Goal: Information Seeking & Learning: Learn about a topic

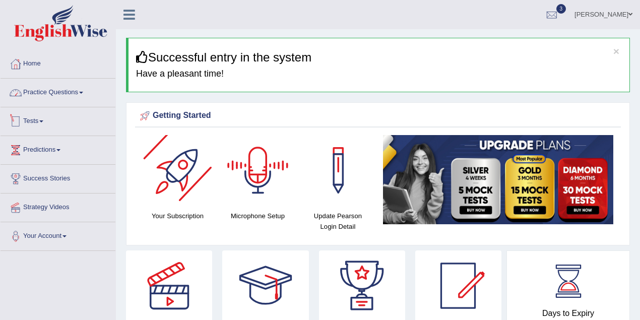
click at [69, 92] on link "Practice Questions" at bounding box center [58, 91] width 115 height 25
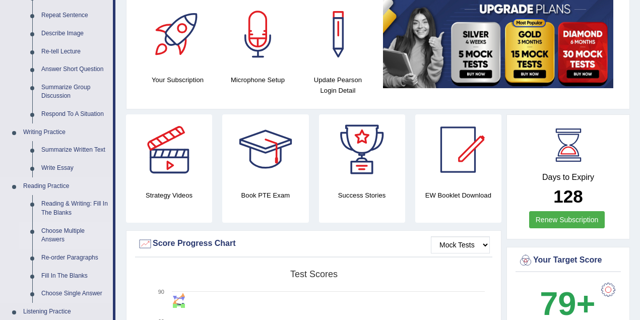
scroll to position [224, 0]
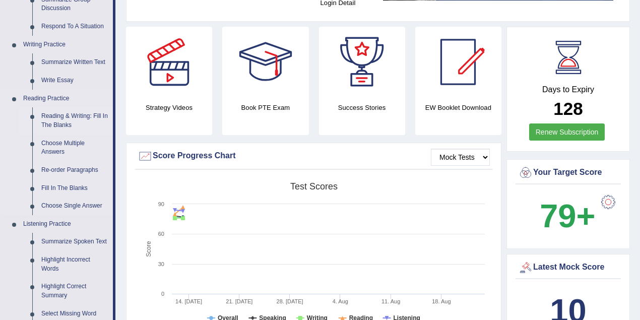
click at [68, 116] on link "Reading & Writing: Fill In The Blanks" at bounding box center [75, 120] width 76 height 27
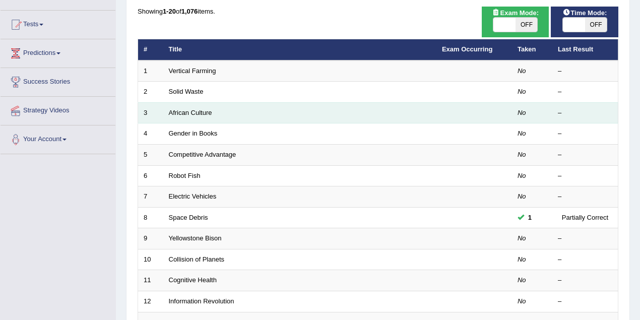
scroll to position [134, 0]
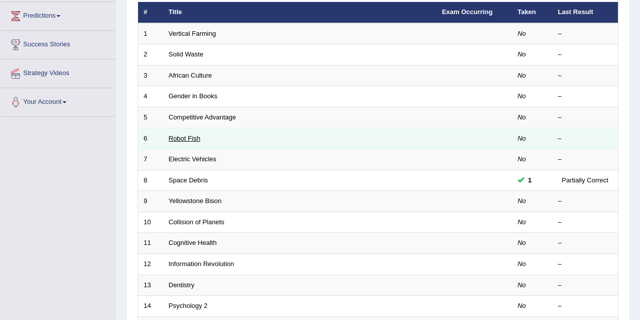
click at [183, 135] on link "Robot Fish" at bounding box center [185, 139] width 32 height 8
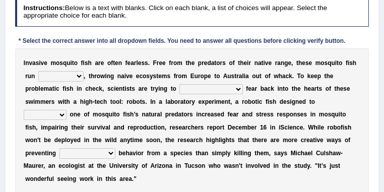
scroll to position [144, 0]
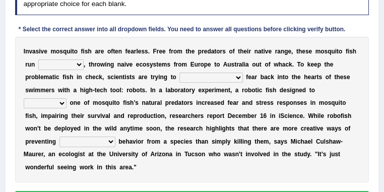
click at [178, 21] on div "Instructions: Below is a text with blanks. Click on each blank, a list of choic…" at bounding box center [192, 97] width 358 height 231
click at [77, 65] on select "occupant flippant rampant concordant" at bounding box center [60, 64] width 45 height 10
click at [98, 68] on div "I n v a s i v e m o s q u i t o f i s h a r e o f t e n f e a r l e s s . F r e…" at bounding box center [192, 110] width 354 height 146
click at [220, 84] on div "I n v a s i v e m o s q u i t o f i s h a r e o f t e n f e a r l e s s . F r e…" at bounding box center [192, 110] width 354 height 146
click at [219, 79] on select "accept spike strike drake" at bounding box center [210, 78] width 63 height 10
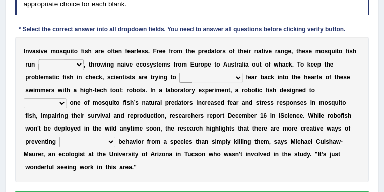
select select "strike"
click at [179, 73] on select "accept spike strike drake" at bounding box center [210, 78] width 63 height 10
click at [76, 66] on select "occupant flippant rampant concordant" at bounding box center [60, 64] width 45 height 10
select select "flippant"
click at [38, 59] on select "occupant flippant rampant concordant" at bounding box center [60, 64] width 45 height 10
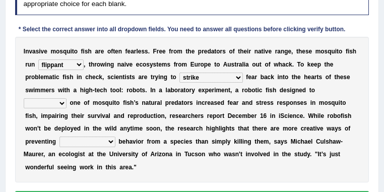
click at [61, 105] on select "bequest mimic battle conquest" at bounding box center [45, 103] width 43 height 10
select select "mimic"
click at [24, 98] on select "bequest mimic battle conquest" at bounding box center [45, 103] width 43 height 10
click at [108, 142] on select "unprivileged unprecedented uncharted unwanted" at bounding box center [87, 142] width 56 height 10
select select "unwanted"
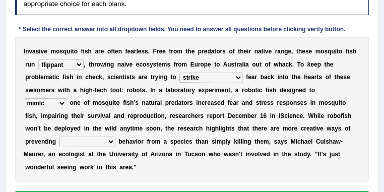
click at [59, 137] on select "unprivileged unprecedented uncharted unwanted" at bounding box center [87, 142] width 56 height 10
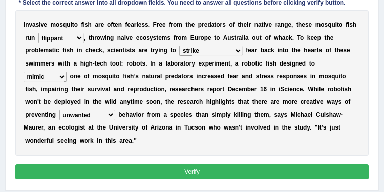
click at [166, 168] on button "Verify" at bounding box center [192, 171] width 354 height 15
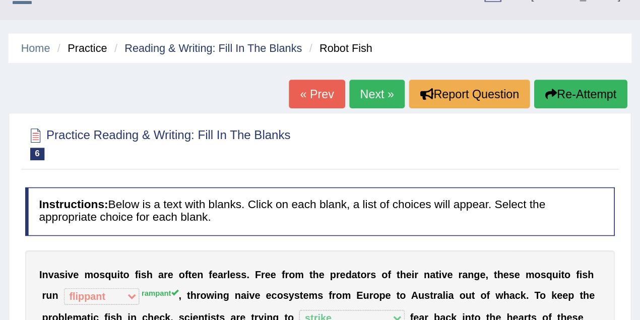
scroll to position [0, 0]
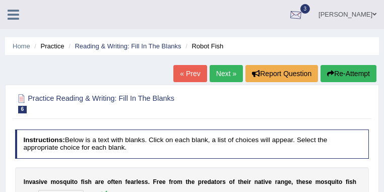
click at [363, 17] on link "[PERSON_NAME]" at bounding box center [347, 13] width 73 height 26
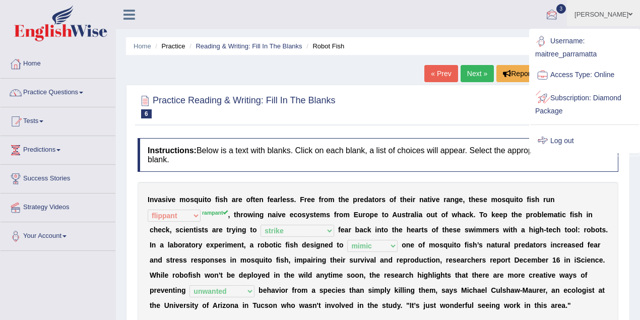
click at [564, 140] on link "Log out" at bounding box center [584, 140] width 109 height 23
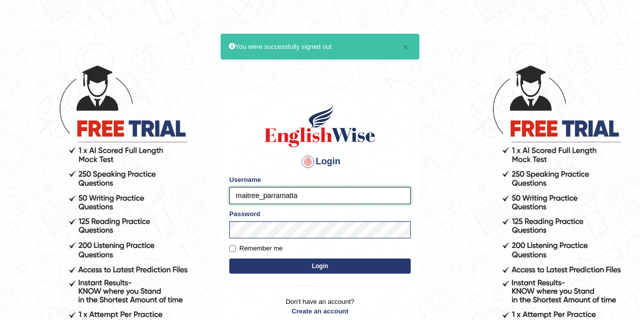
drag, startPoint x: 258, startPoint y: 194, endPoint x: 212, endPoint y: 194, distance: 46.9
click at [213, 195] on body "× You were successfully signed out Login Please fix the following errors: Usern…" at bounding box center [320, 192] width 640 height 320
type input "bhuvaneswari_parramatta"
click at [316, 266] on button "Login" at bounding box center [319, 265] width 181 height 15
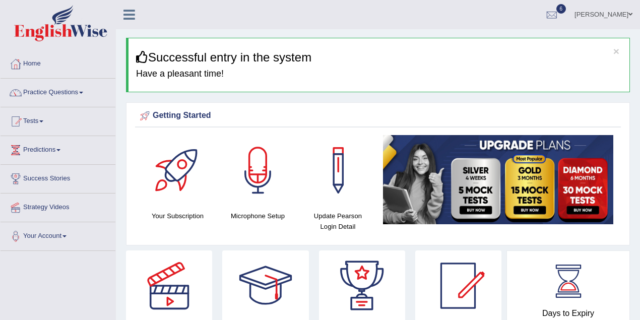
click at [52, 92] on link "Practice Questions" at bounding box center [58, 91] width 115 height 25
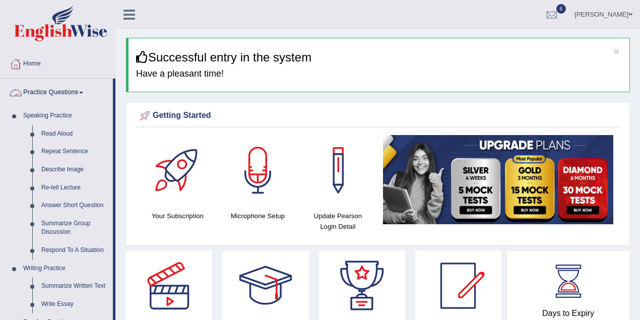
click at [52, 92] on link "Practice Questions" at bounding box center [57, 91] width 112 height 25
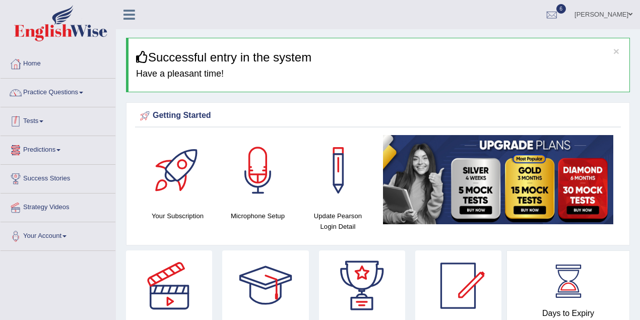
click at [50, 120] on link "Tests" at bounding box center [58, 119] width 115 height 25
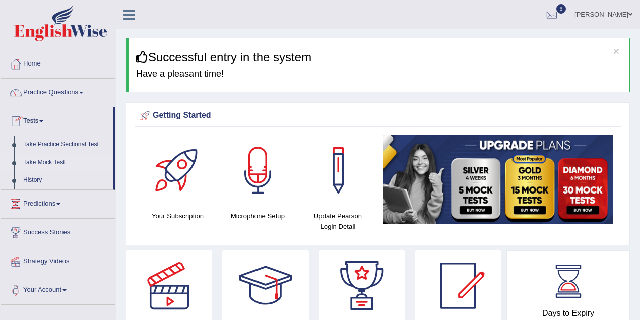
click at [53, 158] on link "Take Mock Test" at bounding box center [66, 163] width 94 height 18
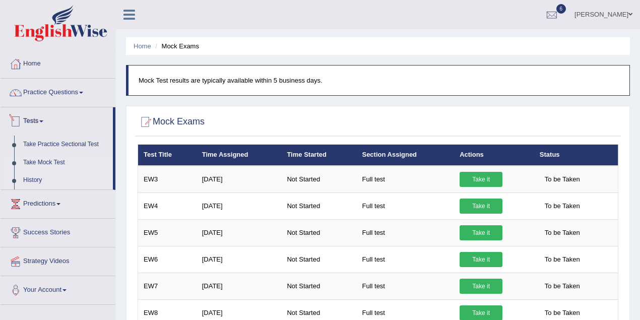
click at [40, 180] on link "History" at bounding box center [66, 180] width 94 height 18
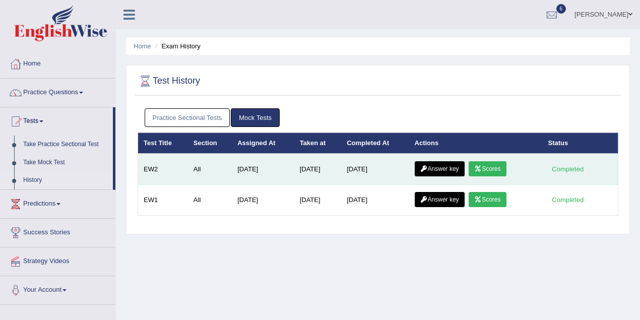
click at [497, 164] on link "Scores" at bounding box center [487, 168] width 37 height 15
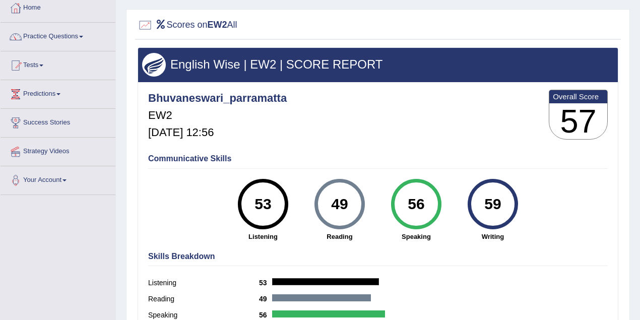
scroll to position [134, 0]
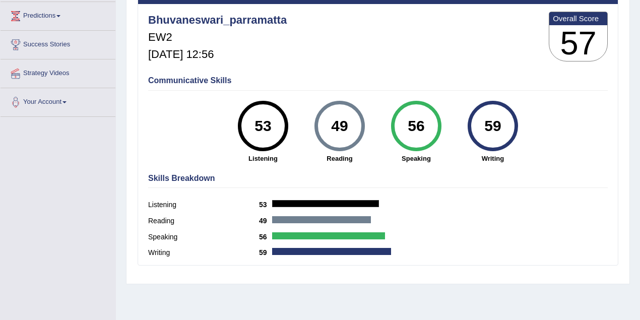
drag, startPoint x: 407, startPoint y: 122, endPoint x: 433, endPoint y: 122, distance: 25.7
click at [433, 122] on div "56" at bounding box center [416, 126] width 37 height 42
drag, startPoint x: 255, startPoint y: 125, endPoint x: 271, endPoint y: 123, distance: 16.2
click at [271, 123] on div "53" at bounding box center [262, 126] width 37 height 42
click at [289, 120] on div "53 Listening" at bounding box center [263, 132] width 77 height 62
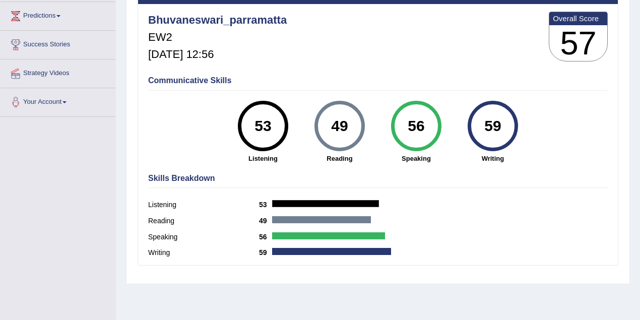
drag, startPoint x: 330, startPoint y: 127, endPoint x: 349, endPoint y: 124, distance: 19.3
click at [349, 124] on div "49" at bounding box center [339, 126] width 37 height 42
click at [354, 162] on div "Communicative Skills 53 Listening 49 Reading 56 Speaking 59 Writing" at bounding box center [378, 118] width 465 height 95
drag, startPoint x: 485, startPoint y: 123, endPoint x: 513, endPoint y: 126, distance: 28.4
click at [513, 126] on div "59" at bounding box center [493, 126] width 50 height 50
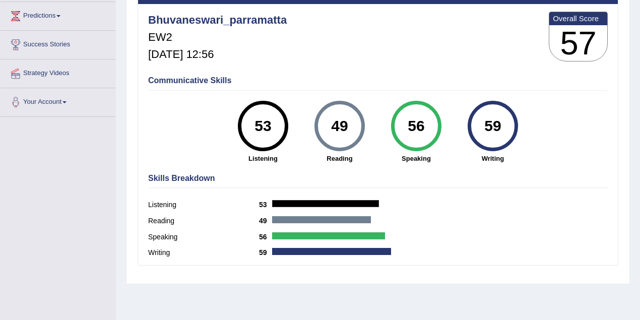
drag, startPoint x: 488, startPoint y: 126, endPoint x: 504, endPoint y: 127, distance: 16.2
click at [504, 127] on div "59" at bounding box center [492, 126] width 37 height 42
click at [495, 175] on h4 "Skills Breakdown" at bounding box center [377, 178] width 459 height 9
drag, startPoint x: 487, startPoint y: 128, endPoint x: 506, endPoint y: 128, distance: 18.6
click at [506, 128] on div "59" at bounding box center [492, 126] width 37 height 42
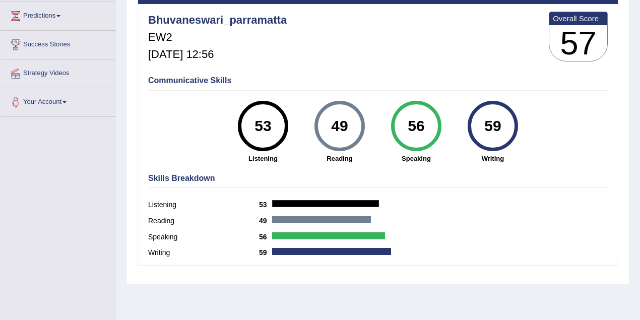
drag, startPoint x: 327, startPoint y: 126, endPoint x: 348, endPoint y: 125, distance: 20.2
click at [348, 125] on div "49" at bounding box center [339, 126] width 37 height 42
drag, startPoint x: 484, startPoint y: 127, endPoint x: 497, endPoint y: 125, distance: 13.3
click at [500, 125] on div "59" at bounding box center [492, 126] width 37 height 42
drag, startPoint x: 330, startPoint y: 124, endPoint x: 351, endPoint y: 124, distance: 21.2
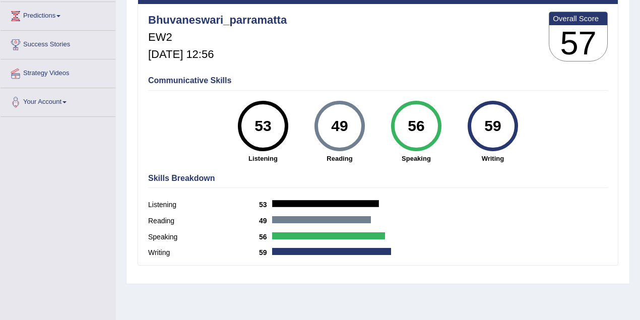
click at [351, 124] on div "49" at bounding box center [339, 126] width 37 height 42
drag, startPoint x: 414, startPoint y: 120, endPoint x: 430, endPoint y: 122, distance: 16.2
click at [430, 122] on div "56" at bounding box center [416, 126] width 37 height 42
drag, startPoint x: 329, startPoint y: 122, endPoint x: 354, endPoint y: 124, distance: 25.3
click at [351, 124] on div "49" at bounding box center [339, 126] width 37 height 42
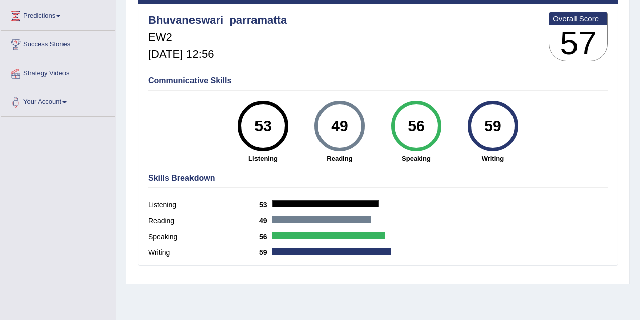
drag, startPoint x: 481, startPoint y: 124, endPoint x: 509, endPoint y: 127, distance: 28.3
click at [509, 127] on div "59" at bounding box center [492, 126] width 37 height 42
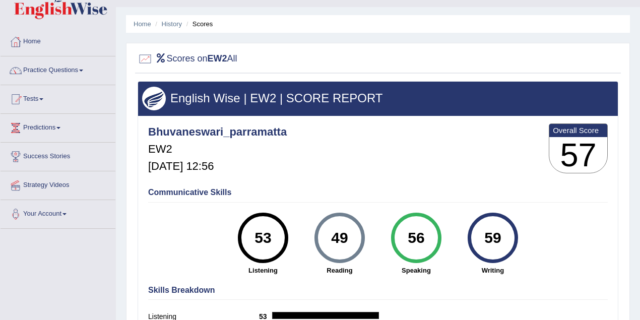
scroll to position [0, 0]
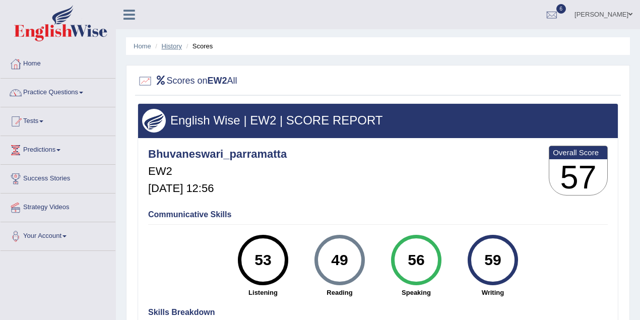
click at [174, 47] on link "History" at bounding box center [172, 46] width 20 height 8
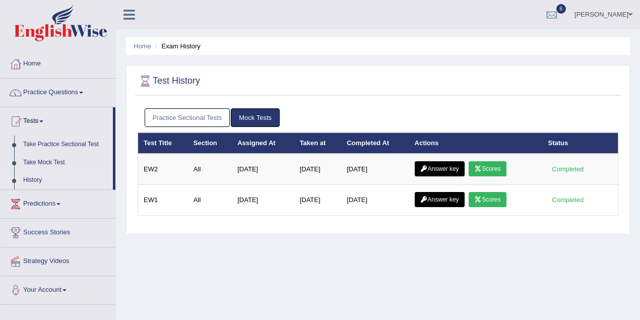
click at [436, 165] on link "Answer key" at bounding box center [440, 168] width 50 height 15
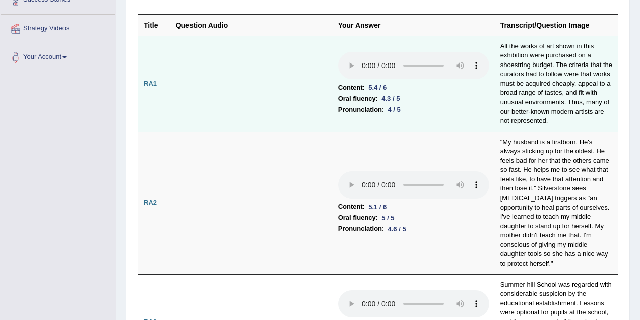
click at [334, 86] on td "Content : 5.4 / 6 Oral fluency : 4.3 / 5 Pronunciation : 4 / 5" at bounding box center [414, 84] width 162 height 96
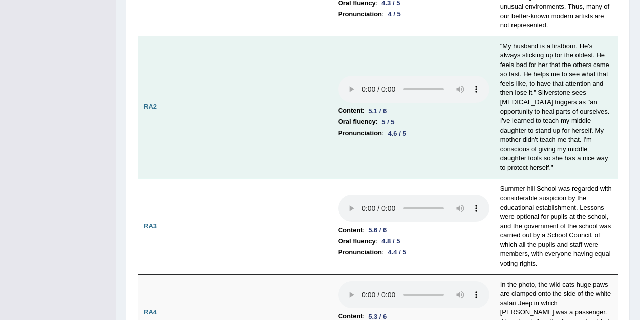
scroll to position [313, 0]
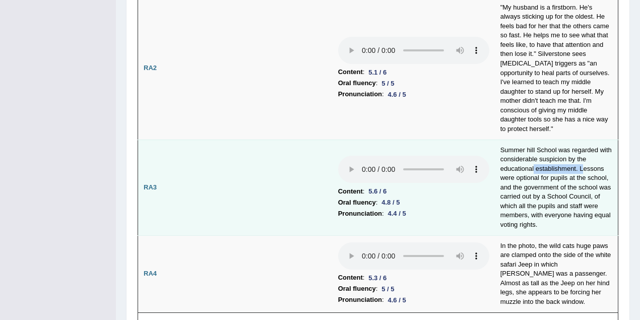
drag, startPoint x: 534, startPoint y: 157, endPoint x: 582, endPoint y: 158, distance: 48.4
click at [582, 158] on td "Summer hill School was regarded with considerable suspicion by the educational …" at bounding box center [556, 188] width 123 height 96
drag, startPoint x: 546, startPoint y: 184, endPoint x: 591, endPoint y: 185, distance: 44.9
click at [591, 185] on td "Summer hill School was regarded with considerable suspicion by the educational …" at bounding box center [556, 188] width 123 height 96
drag, startPoint x: 500, startPoint y: 215, endPoint x: 517, endPoint y: 215, distance: 17.6
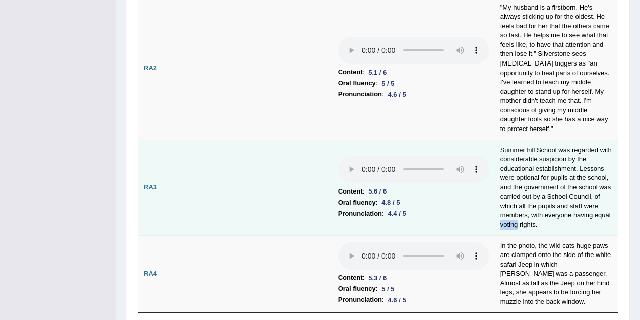
click at [517, 215] on td "Summer hill School was regarded with considerable suspicion by the educational …" at bounding box center [556, 188] width 123 height 96
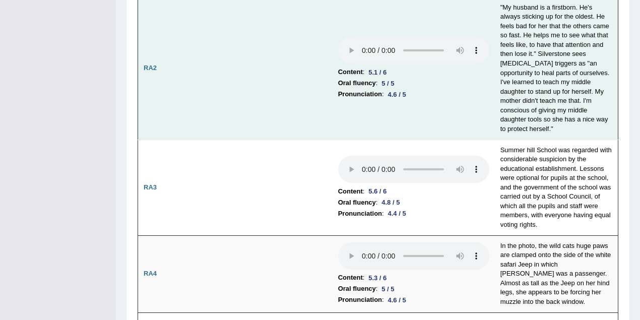
click at [459, 124] on td "Content : 5.1 / 6 Oral fluency : 5 / 5 Pronunciation : 4.6 / 5" at bounding box center [414, 68] width 162 height 143
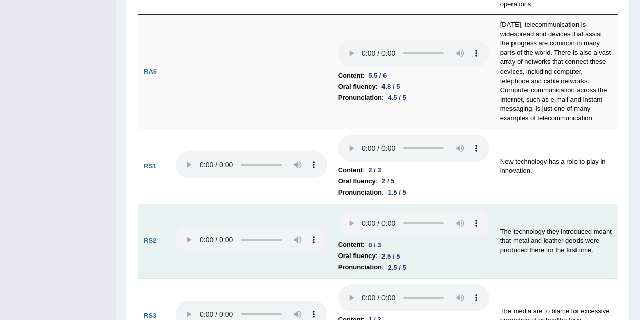
scroll to position [761, 0]
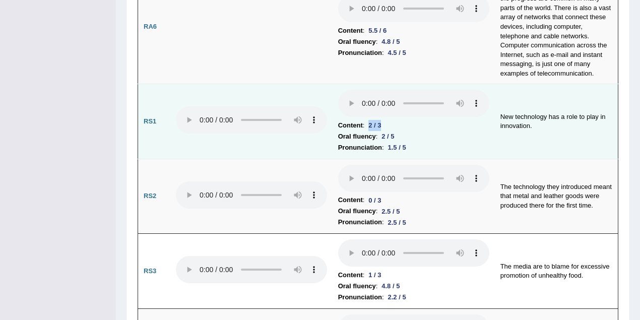
drag, startPoint x: 369, startPoint y: 105, endPoint x: 386, endPoint y: 106, distance: 16.7
click at [385, 120] on div "2 / 3" at bounding box center [374, 125] width 21 height 11
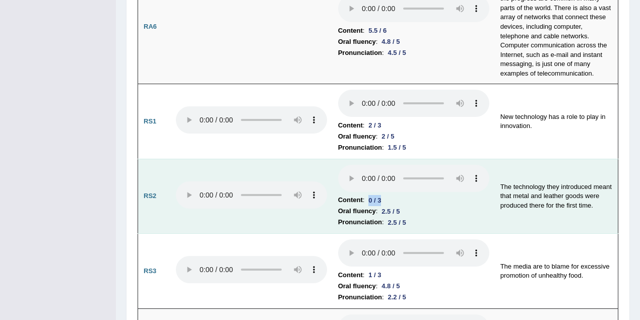
drag, startPoint x: 367, startPoint y: 179, endPoint x: 384, endPoint y: 179, distance: 16.6
click at [384, 195] on div "0 / 3" at bounding box center [374, 200] width 21 height 11
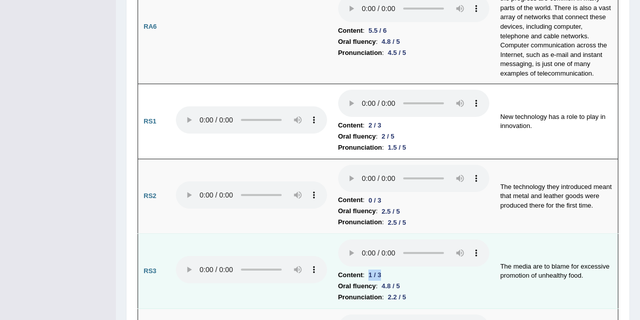
drag, startPoint x: 376, startPoint y: 252, endPoint x: 387, endPoint y: 252, distance: 10.6
click at [387, 270] on li "Content : 1 / 3" at bounding box center [413, 275] width 151 height 11
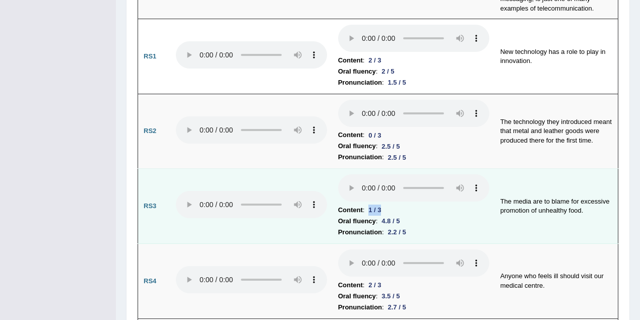
scroll to position [850, 0]
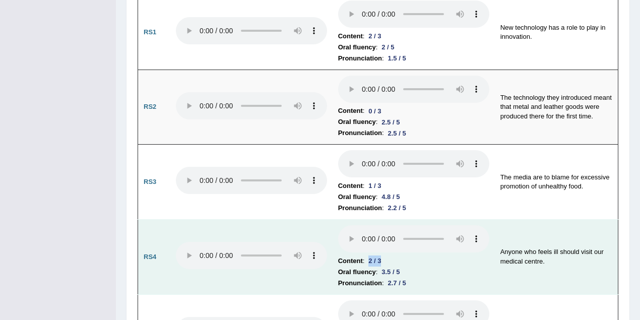
drag, startPoint x: 369, startPoint y: 237, endPoint x: 383, endPoint y: 239, distance: 13.8
click at [383, 255] on div "2 / 3" at bounding box center [374, 260] width 21 height 11
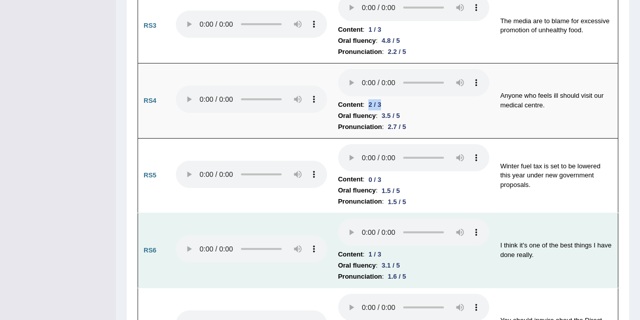
scroll to position [1030, 0]
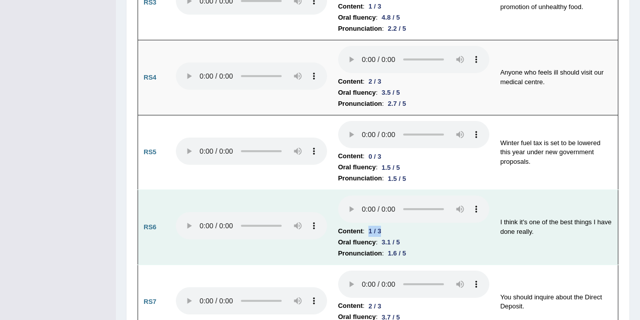
drag, startPoint x: 371, startPoint y: 206, endPoint x: 394, endPoint y: 211, distance: 23.6
click at [394, 226] on li "Content : 1 / 3" at bounding box center [413, 231] width 151 height 11
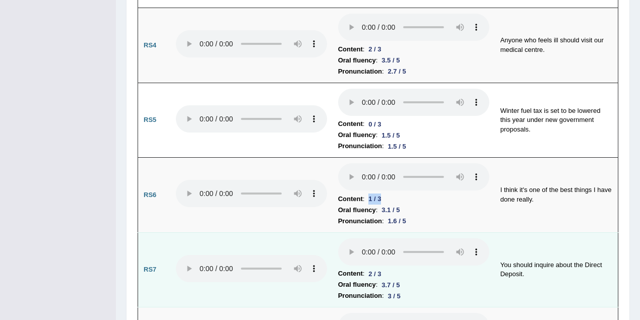
scroll to position [1120, 0]
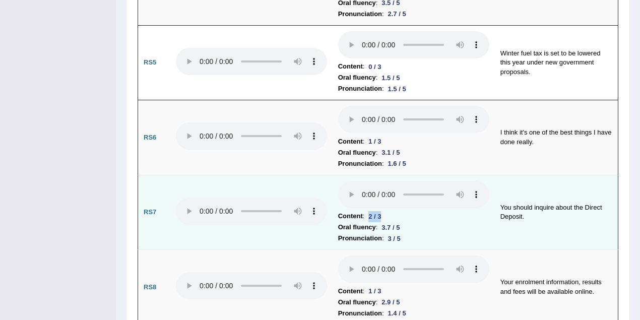
drag, startPoint x: 369, startPoint y: 192, endPoint x: 385, endPoint y: 192, distance: 16.1
click at [385, 211] on div "2 / 3" at bounding box center [374, 216] width 21 height 11
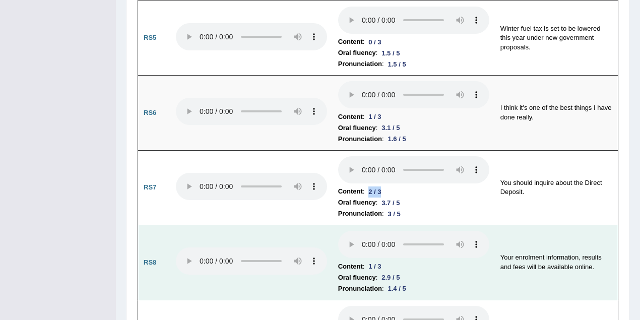
scroll to position [1164, 0]
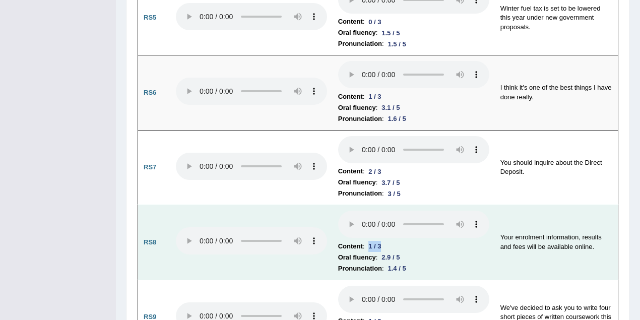
drag, startPoint x: 371, startPoint y: 219, endPoint x: 385, endPoint y: 222, distance: 14.3
click at [385, 241] on div "1 / 3" at bounding box center [374, 246] width 21 height 11
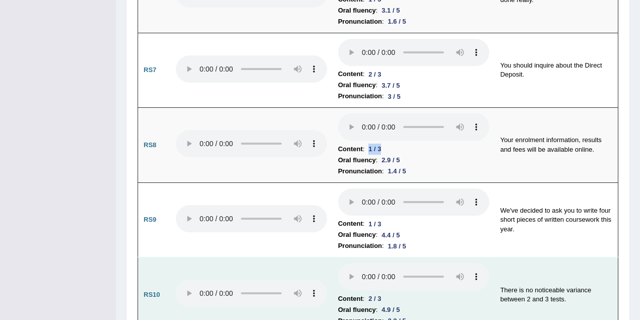
scroll to position [1299, 0]
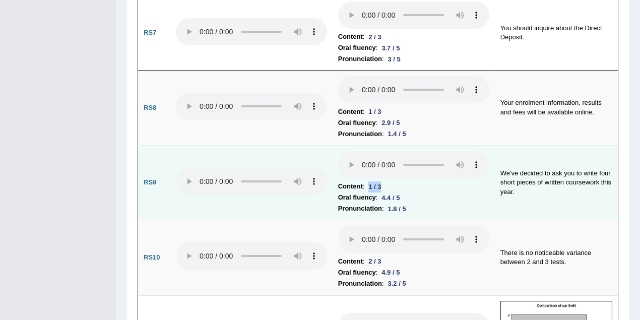
drag, startPoint x: 369, startPoint y: 165, endPoint x: 391, endPoint y: 165, distance: 21.7
click at [391, 181] on li "Content : 1 / 3" at bounding box center [413, 186] width 151 height 11
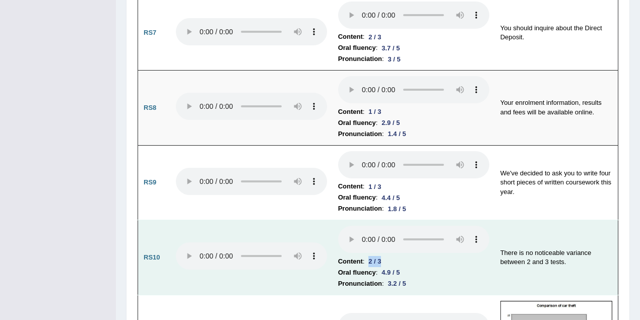
drag, startPoint x: 368, startPoint y: 237, endPoint x: 385, endPoint y: 238, distance: 17.7
click at [385, 256] on div "2 / 3" at bounding box center [374, 261] width 21 height 11
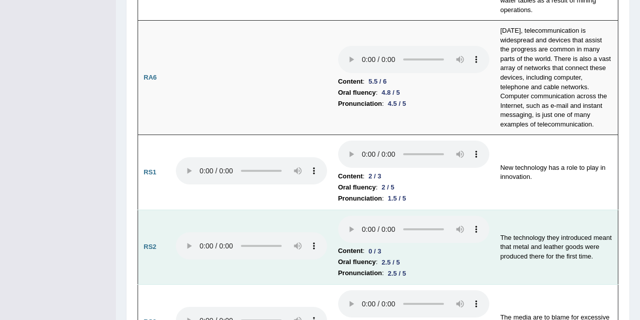
scroll to position [761, 0]
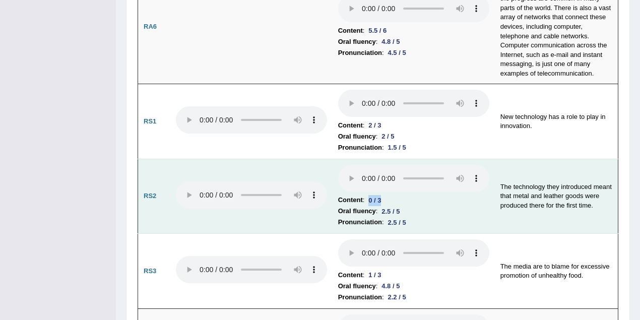
drag, startPoint x: 366, startPoint y: 176, endPoint x: 382, endPoint y: 175, distance: 16.2
click at [382, 195] on div "0 / 3" at bounding box center [374, 200] width 21 height 11
drag, startPoint x: 382, startPoint y: 190, endPoint x: 395, endPoint y: 188, distance: 13.2
click at [395, 206] on div "2.5 / 5" at bounding box center [390, 211] width 26 height 11
drag, startPoint x: 390, startPoint y: 201, endPoint x: 405, endPoint y: 200, distance: 15.1
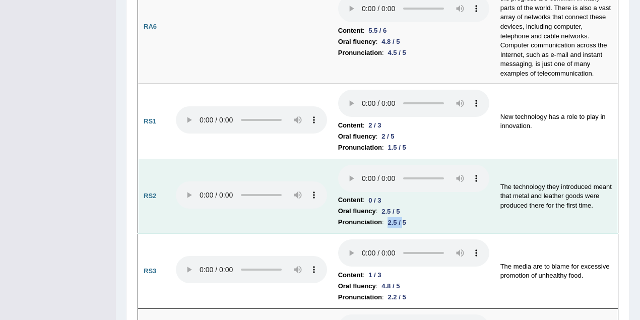
click at [405, 217] on div "2.5 / 5" at bounding box center [397, 222] width 26 height 11
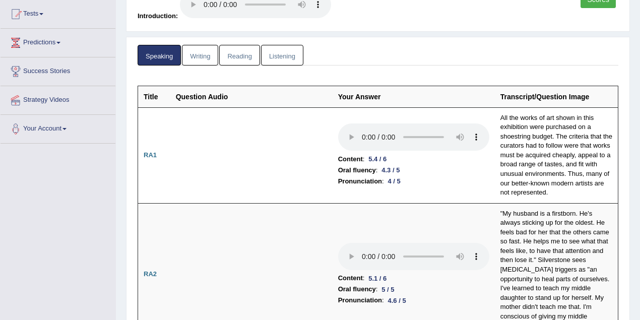
scroll to position [0, 0]
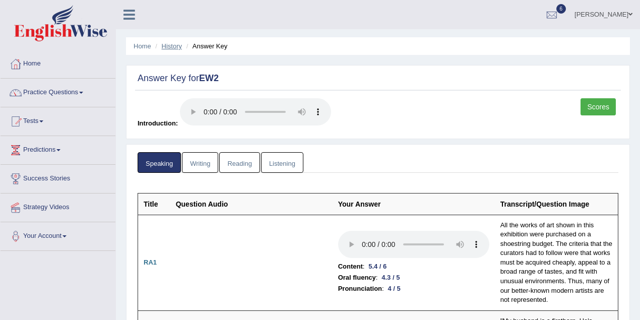
click at [167, 44] on link "History" at bounding box center [172, 46] width 20 height 8
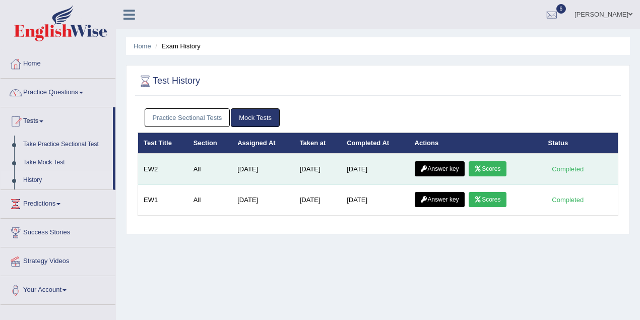
click at [490, 171] on link "Scores" at bounding box center [487, 168] width 37 height 15
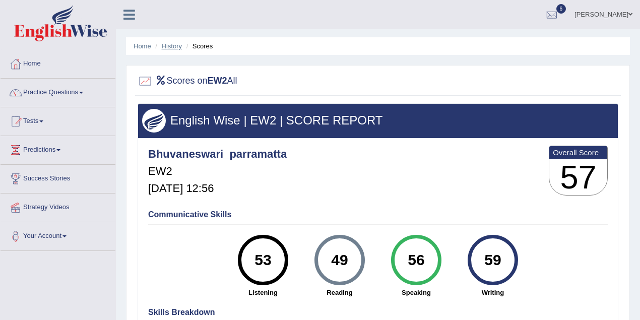
click at [168, 45] on link "History" at bounding box center [172, 46] width 20 height 8
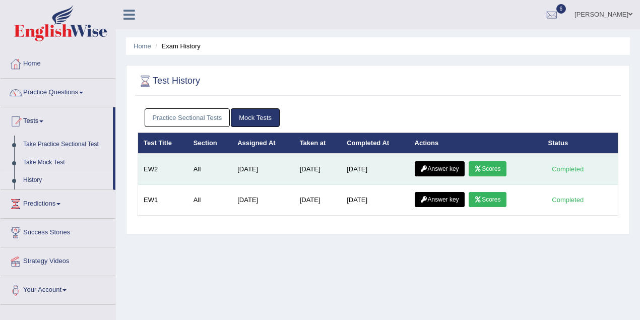
click at [459, 166] on link "Answer key" at bounding box center [440, 168] width 50 height 15
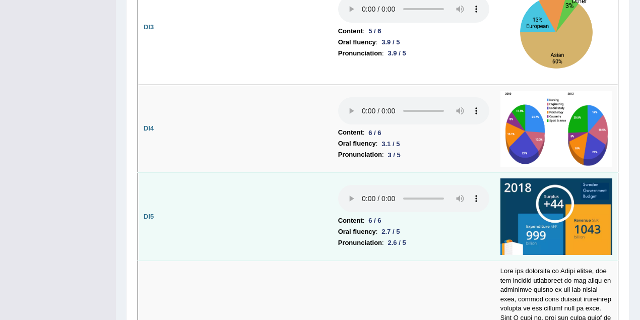
scroll to position [1891, 0]
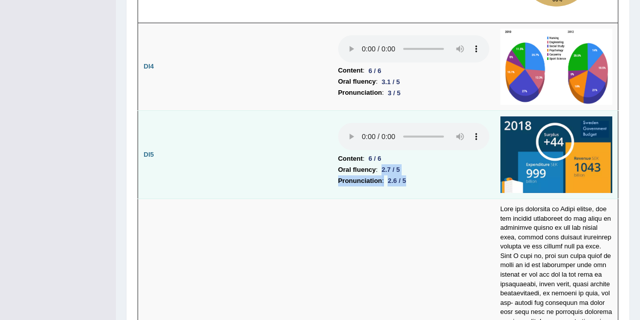
drag, startPoint x: 383, startPoint y: 146, endPoint x: 410, endPoint y: 157, distance: 28.6
click at [410, 157] on td "Content : 6 / 6 Oral fluency : 2.7 / 5 Pronunciation : 2.6 / 5" at bounding box center [414, 154] width 162 height 88
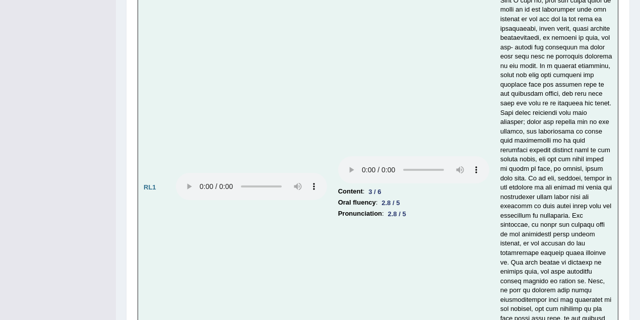
scroll to position [2204, 0]
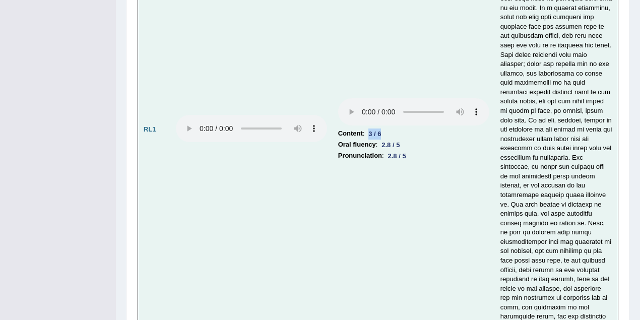
drag, startPoint x: 369, startPoint y: 99, endPoint x: 387, endPoint y: 100, distance: 18.2
click at [387, 128] on li "Content : 3 / 6" at bounding box center [413, 133] width 151 height 11
drag, startPoint x: 383, startPoint y: 113, endPoint x: 398, endPoint y: 115, distance: 15.2
click at [399, 140] on div "2.8 / 5" at bounding box center [390, 145] width 26 height 11
drag, startPoint x: 387, startPoint y: 121, endPoint x: 407, endPoint y: 121, distance: 20.2
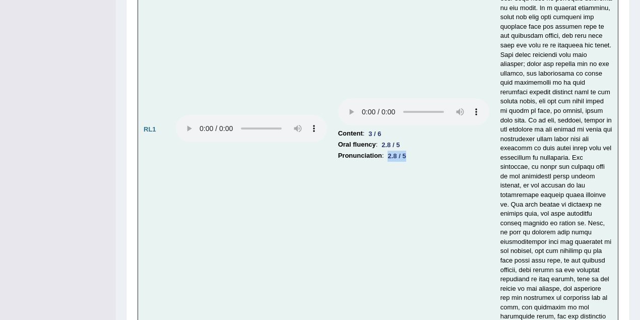
click at [407, 151] on div "2.8 / 5" at bounding box center [397, 156] width 26 height 11
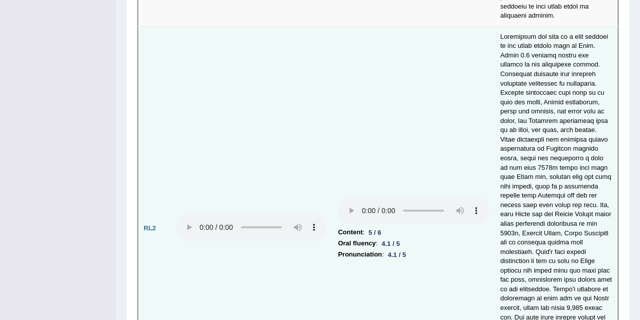
scroll to position [2652, 0]
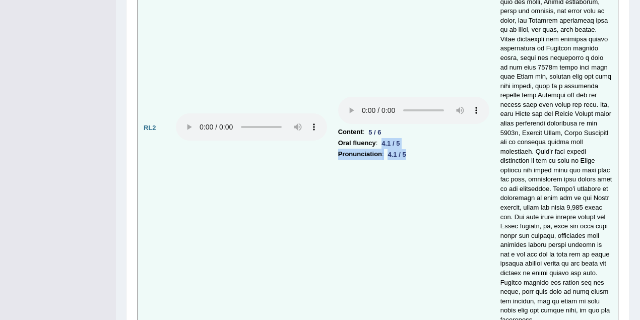
drag, startPoint x: 396, startPoint y: 97, endPoint x: 410, endPoint y: 106, distance: 16.3
click at [410, 106] on td "Content : 5 / 6 Oral fluency : 4.1 / 5 Pronunciation : 4.1 / 5" at bounding box center [414, 128] width 162 height 405
click at [403, 123] on td "Content : 5 / 6 Oral fluency : 4.1 / 5 Pronunciation : 4.1 / 5" at bounding box center [414, 128] width 162 height 405
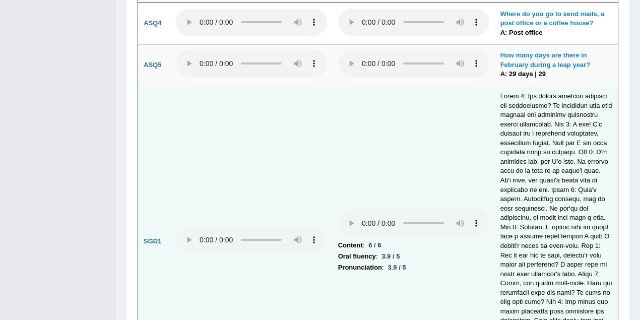
scroll to position [3190, 0]
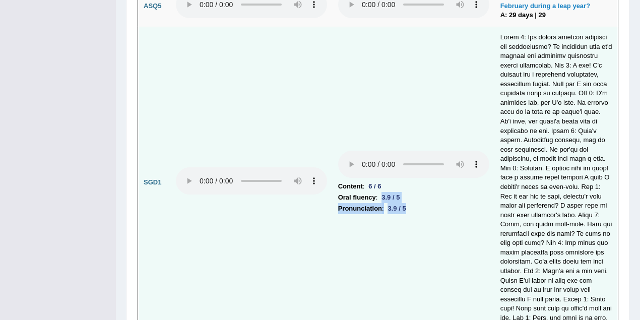
drag, startPoint x: 381, startPoint y: 140, endPoint x: 415, endPoint y: 152, distance: 35.4
click at [415, 152] on td "Content : 6 / 6 Oral fluency : 3.9 / 5 Pronunciation : 3.9 / 5" at bounding box center [414, 182] width 162 height 311
click at [394, 163] on td "Content : 6 / 6 Oral fluency : 3.9 / 5 Pronunciation : 3.9 / 5" at bounding box center [414, 182] width 162 height 311
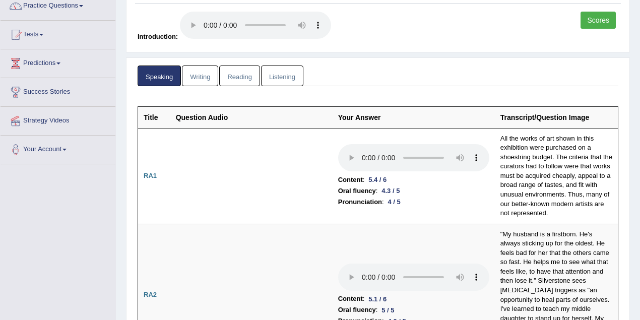
scroll to position [0, 0]
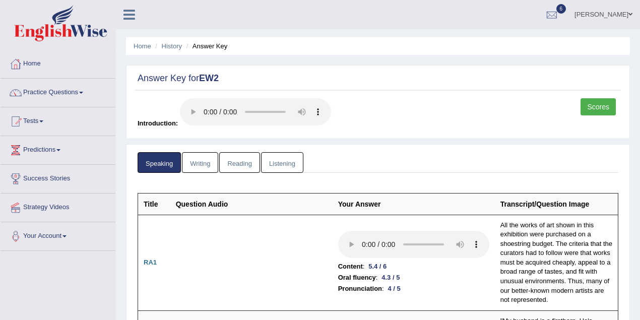
click at [188, 163] on link "Writing" at bounding box center [200, 162] width 36 height 21
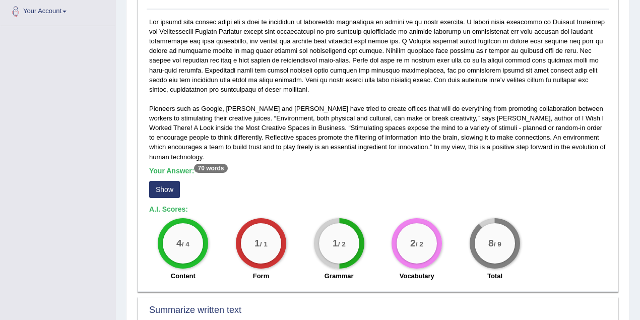
scroll to position [269, 0]
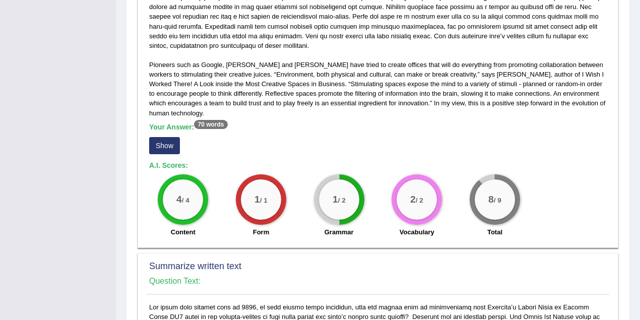
click at [175, 143] on button "Show" at bounding box center [164, 145] width 31 height 17
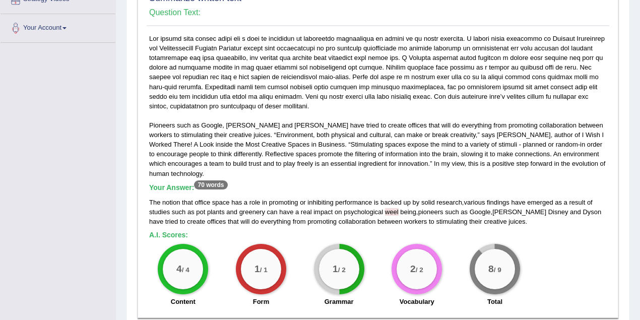
scroll to position [179, 0]
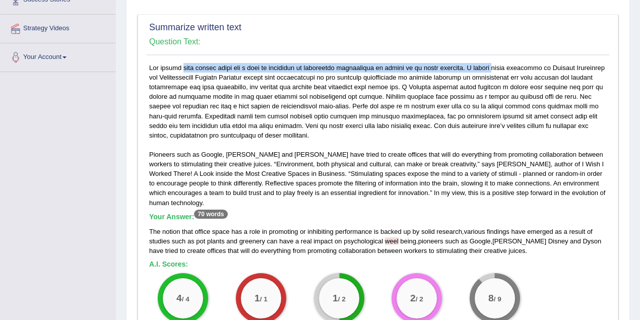
drag, startPoint x: 149, startPoint y: 67, endPoint x: 461, endPoint y: 65, distance: 311.4
click at [461, 65] on div "Pioneers such as Google, Walt Disney and Dyson have tried to create offices tha…" at bounding box center [378, 202] width 463 height 279
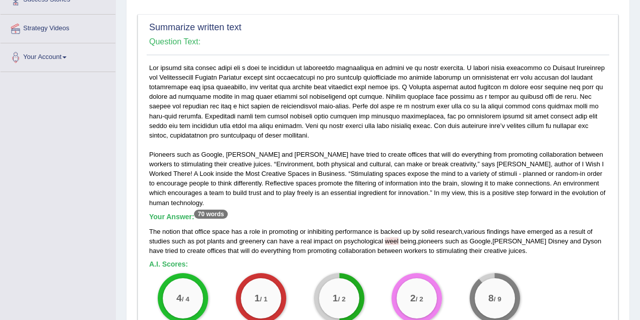
click at [342, 112] on div "Pioneers such as Google, Walt Disney and Dyson have tried to create offices tha…" at bounding box center [378, 202] width 463 height 279
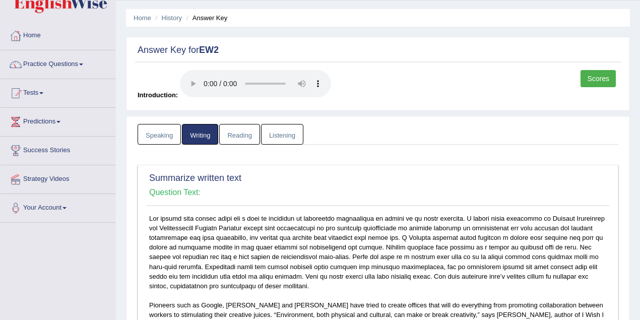
scroll to position [0, 0]
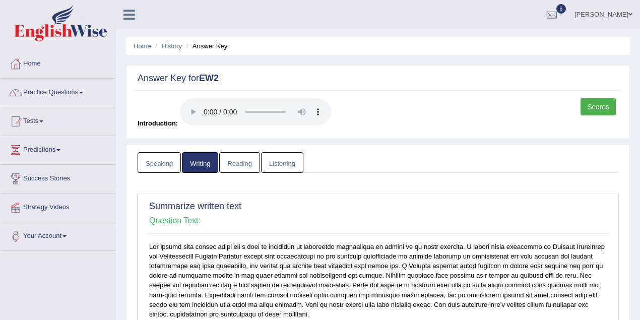
click at [242, 155] on link "Reading" at bounding box center [239, 162] width 40 height 21
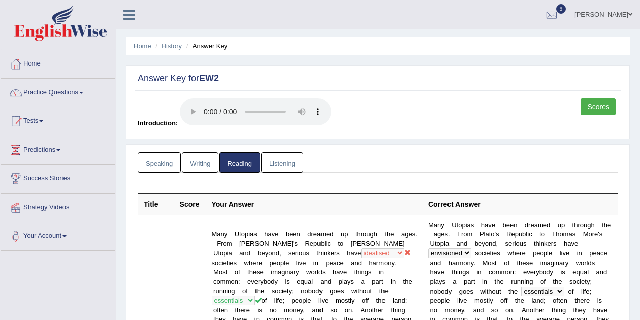
click at [289, 158] on link "Listening" at bounding box center [282, 162] width 42 height 21
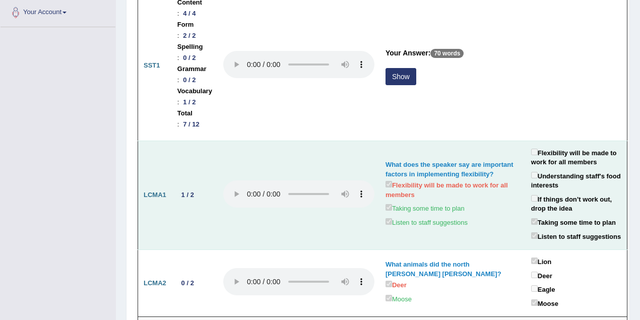
scroll to position [134, 0]
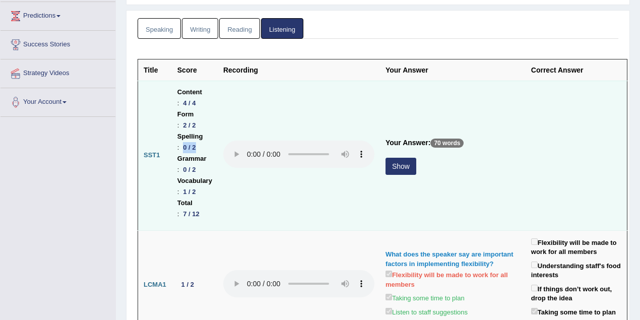
drag, startPoint x: 208, startPoint y: 112, endPoint x: 222, endPoint y: 111, distance: 13.6
click at [200, 142] on div "0 / 2" at bounding box center [189, 147] width 21 height 11
drag, startPoint x: 213, startPoint y: 122, endPoint x: 234, endPoint y: 124, distance: 20.7
click at [212, 153] on li "Grammar : 0 / 2" at bounding box center [194, 164] width 35 height 22
drag, startPoint x: 219, startPoint y: 134, endPoint x: 234, endPoint y: 133, distance: 15.1
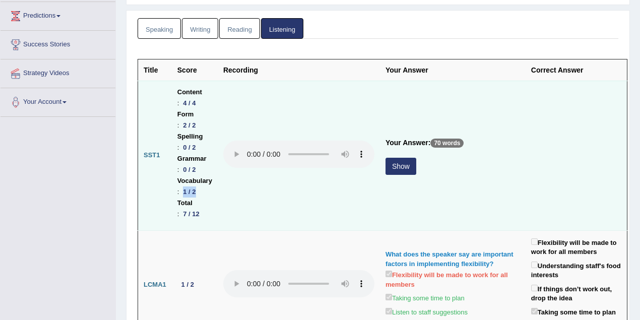
click at [200, 186] on div "1 / 2" at bounding box center [189, 191] width 21 height 11
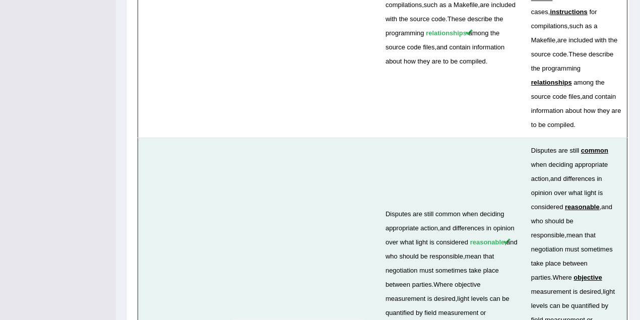
scroll to position [2908, 0]
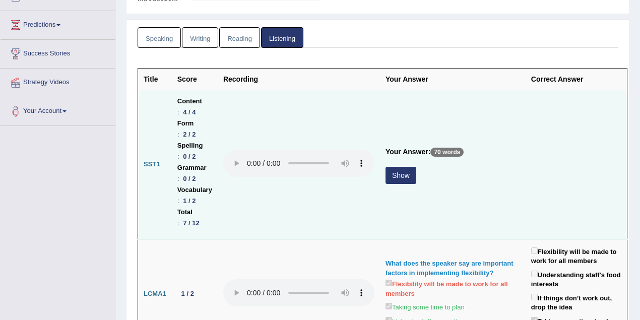
scroll to position [0, 0]
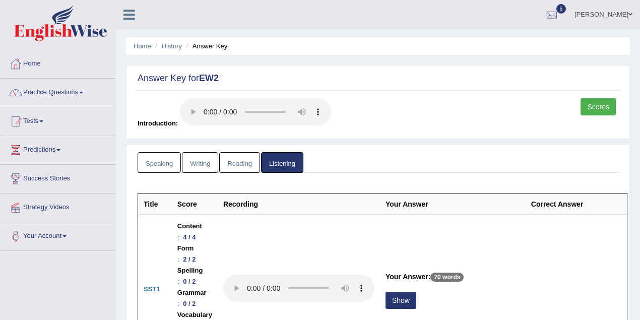
click at [599, 10] on link "Bhuvaneswari Chanapathi" at bounding box center [603, 13] width 73 height 26
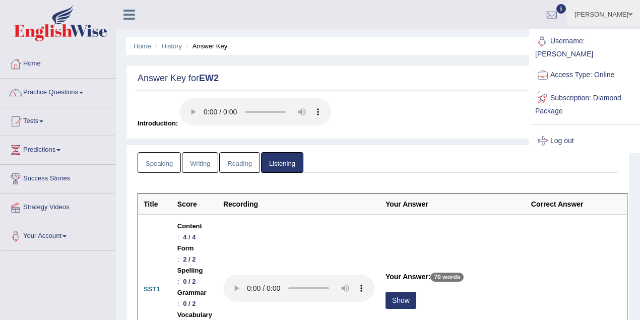
click at [563, 139] on link "Log out" at bounding box center [584, 140] width 109 height 23
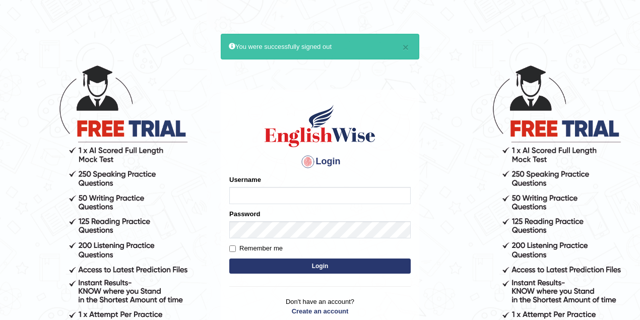
type input "maitree_parramatta"
click at [284, 260] on button "Login" at bounding box center [319, 265] width 181 height 15
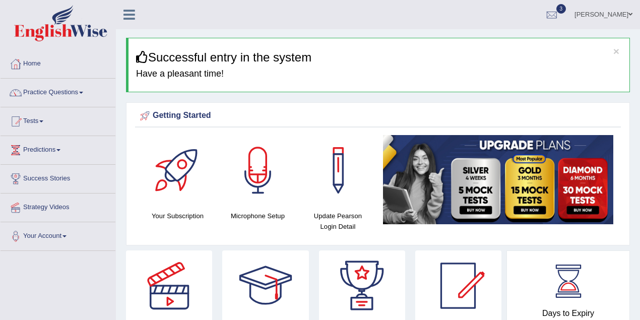
click at [626, 12] on link "Maitree Dhyani" at bounding box center [603, 13] width 73 height 26
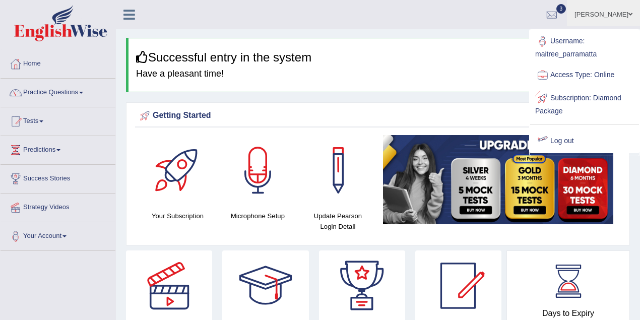
click at [562, 139] on link "Log out" at bounding box center [584, 140] width 109 height 23
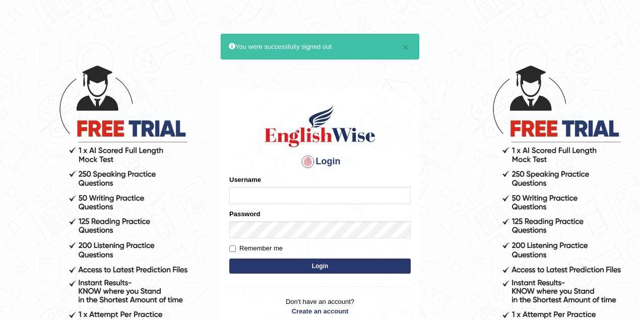
type input "maitree_parramatta"
click at [337, 261] on button "Login" at bounding box center [319, 265] width 181 height 15
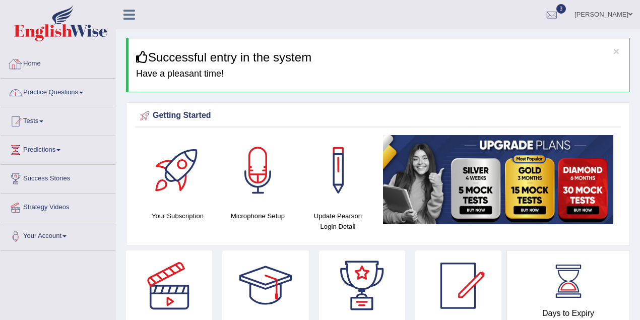
click at [84, 89] on link "Practice Questions" at bounding box center [58, 91] width 115 height 25
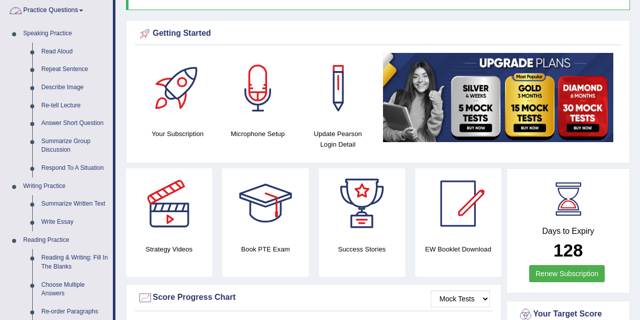
scroll to position [134, 0]
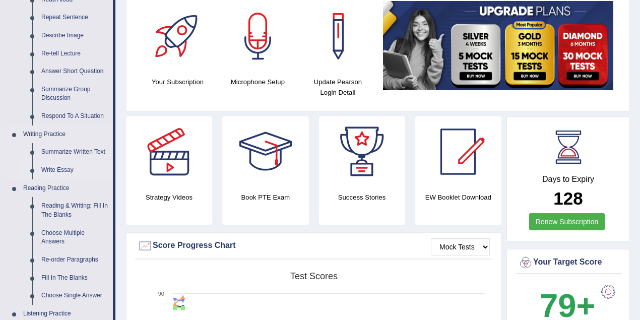
click at [64, 169] on link "Write Essay" at bounding box center [75, 170] width 76 height 18
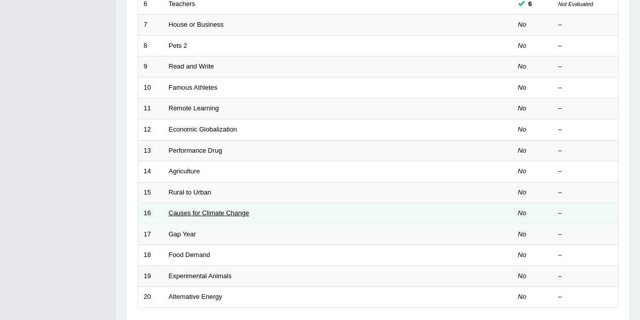
click at [209, 209] on link "Causes for Climate Change" at bounding box center [209, 213] width 81 height 8
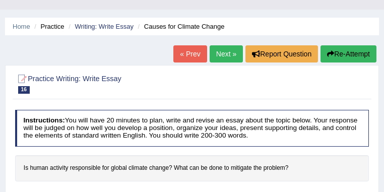
scroll to position [27, 0]
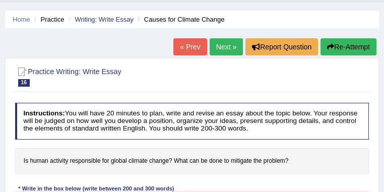
click at [221, 51] on link "Next »" at bounding box center [226, 46] width 33 height 17
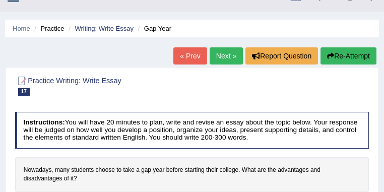
scroll to position [53, 0]
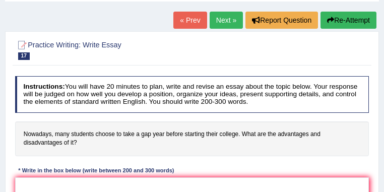
click at [219, 27] on link "Next »" at bounding box center [226, 20] width 33 height 17
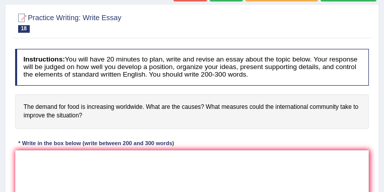
scroll to position [53, 0]
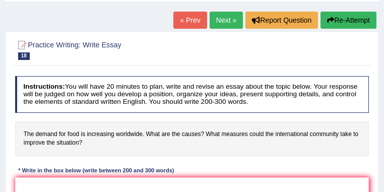
click at [222, 20] on link "Next »" at bounding box center [226, 20] width 33 height 17
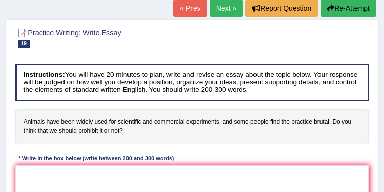
scroll to position [53, 0]
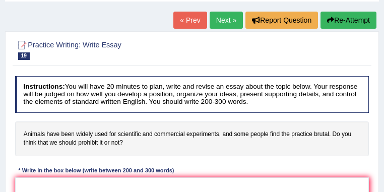
click at [215, 21] on link "Next »" at bounding box center [226, 20] width 33 height 17
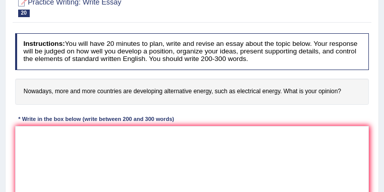
scroll to position [107, 0]
